Goal: Task Accomplishment & Management: Complete application form

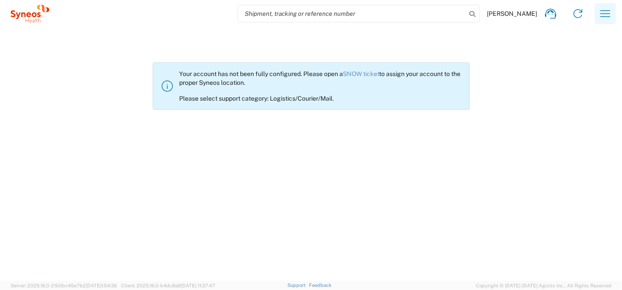
click at [608, 12] on icon "button" at bounding box center [605, 14] width 14 height 14
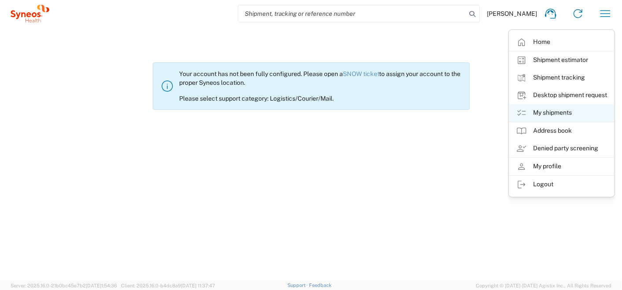
click at [549, 110] on link "My shipments" at bounding box center [561, 113] width 105 height 18
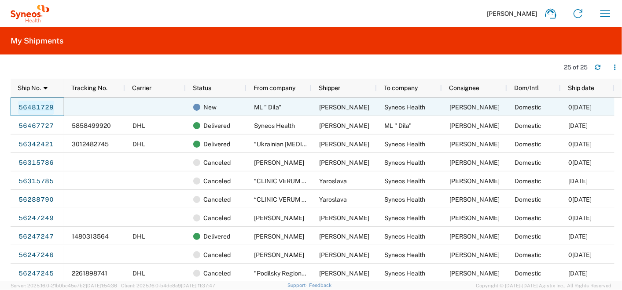
click at [33, 110] on link "56481729" at bounding box center [36, 108] width 36 height 14
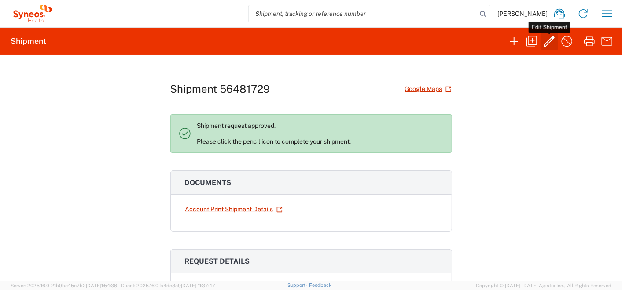
click at [548, 39] on icon "button" at bounding box center [549, 41] width 14 height 14
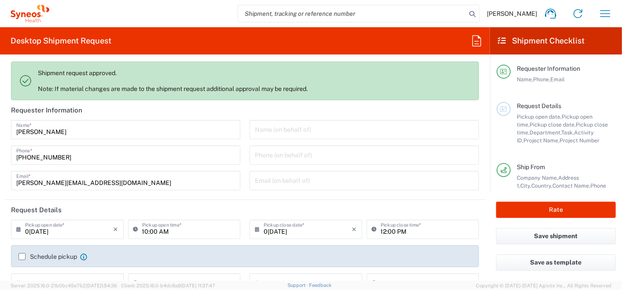
type input "Syneos Health Ukraine, LLC"
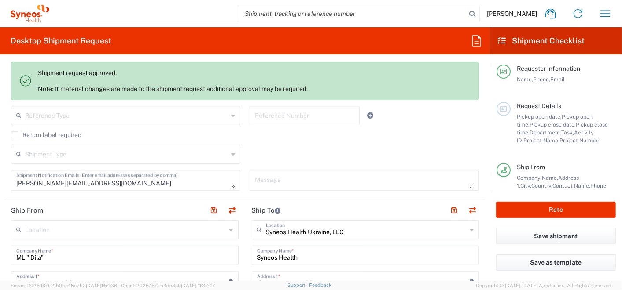
scroll to position [293, 0]
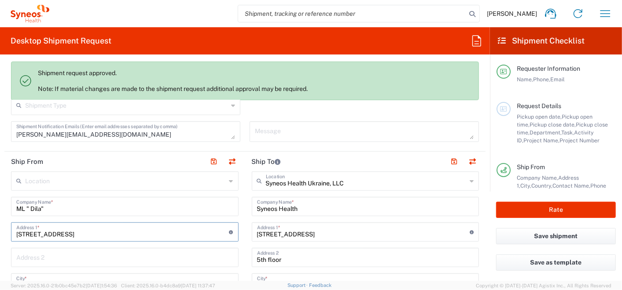
drag, startPoint x: 75, startPoint y: 232, endPoint x: -15, endPoint y: 231, distance: 90.2
click at [0, 231] on html "Olga Kuptsova Home Shipment estimator Shipment tracking Desktop shipment reques…" at bounding box center [311, 145] width 622 height 290
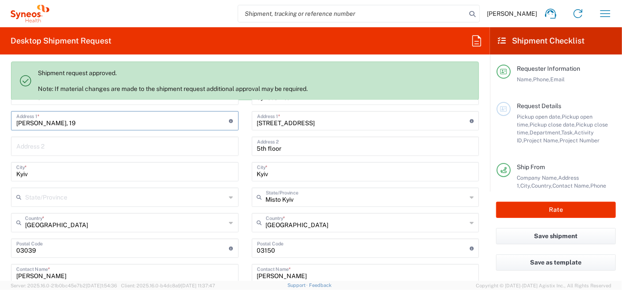
scroll to position [440, 0]
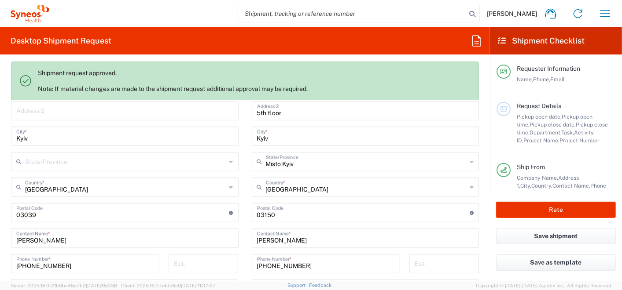
type input "Mikhnovskogo, 19"
drag, startPoint x: 45, startPoint y: 214, endPoint x: 14, endPoint y: 214, distance: 30.8
click at [14, 214] on div "Postal Code Enter Postal Code here" at bounding box center [124, 212] width 227 height 19
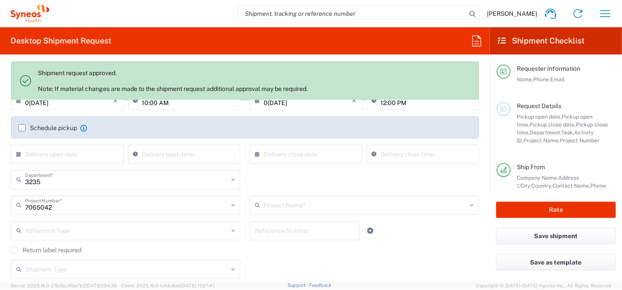
scroll to position [49, 0]
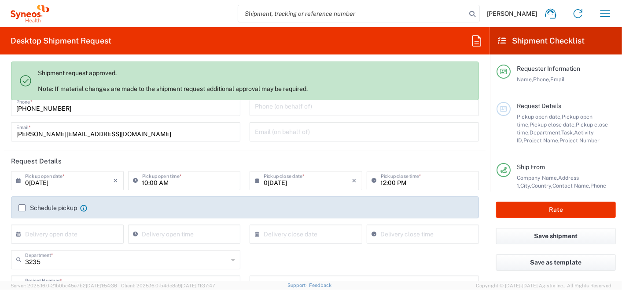
click at [71, 185] on input "08/19/2025" at bounding box center [69, 179] width 88 height 15
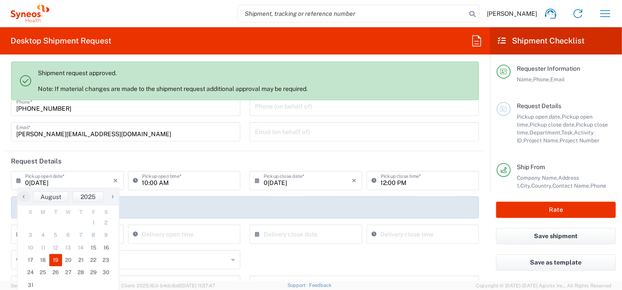
click at [57, 259] on span "19" at bounding box center [55, 260] width 13 height 12
click at [393, 183] on input "12:00 PM" at bounding box center [427, 179] width 93 height 15
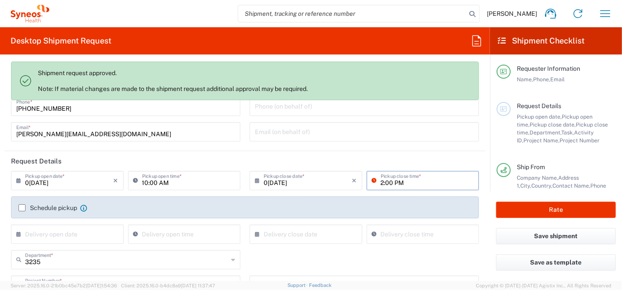
type input "02:00 PM"
click at [142, 182] on input "10:00 AM" at bounding box center [188, 179] width 93 height 15
click at [145, 180] on input "10:00 AM" at bounding box center [188, 179] width 93 height 15
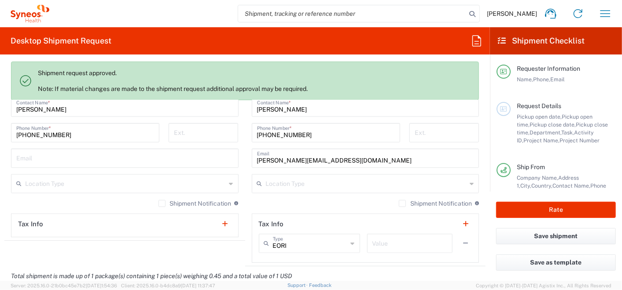
scroll to position [587, 0]
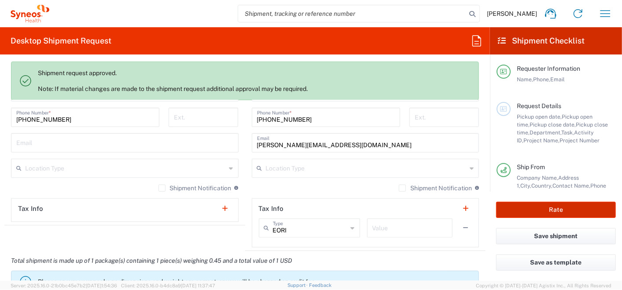
type input "11:00 AM"
click at [524, 211] on button "Rate" at bounding box center [556, 210] width 120 height 16
type input "7065042  Qilu Pharmaceutica"
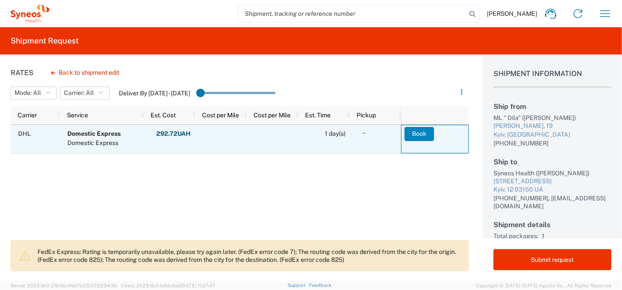
click at [421, 131] on button "Book" at bounding box center [418, 134] width 29 height 14
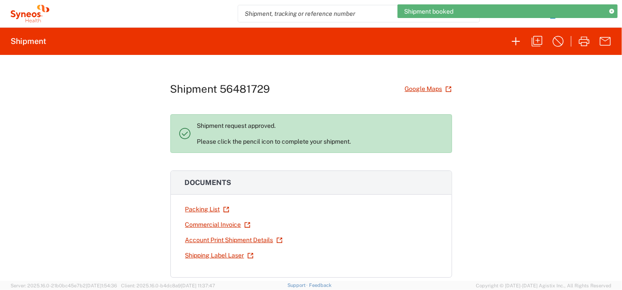
click at [612, 9] on icon at bounding box center [611, 11] width 5 height 5
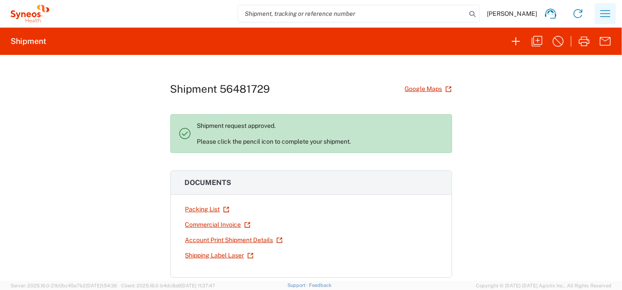
click at [607, 11] on icon "button" at bounding box center [605, 14] width 14 height 14
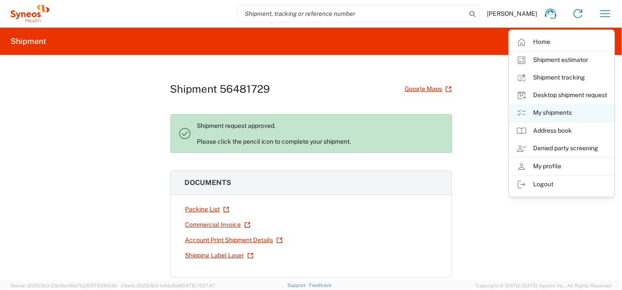
click at [535, 112] on link "My shipments" at bounding box center [561, 113] width 105 height 18
